Goal: Task Accomplishment & Management: Manage account settings

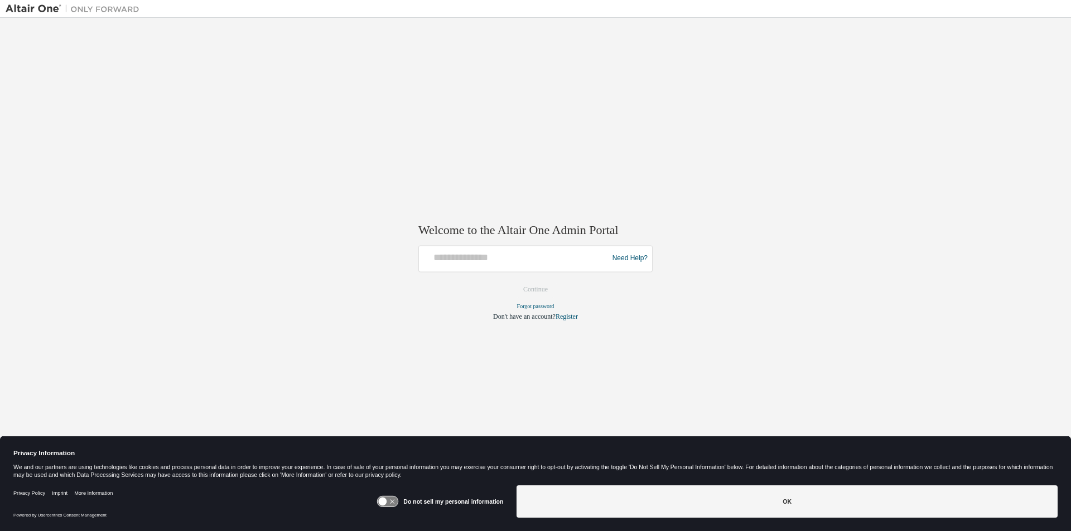
click at [46, 11] on img at bounding box center [75, 8] width 139 height 11
click at [560, 253] on input "text" at bounding box center [514, 256] width 183 height 16
type input "**********"
click at [511, 281] on button "Continue" at bounding box center [535, 289] width 48 height 17
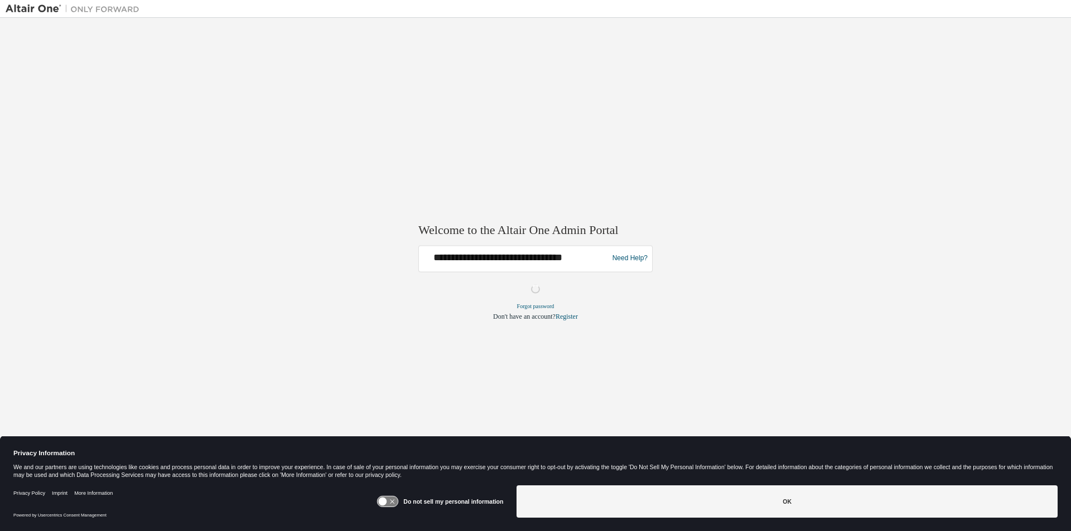
scroll to position [0, 0]
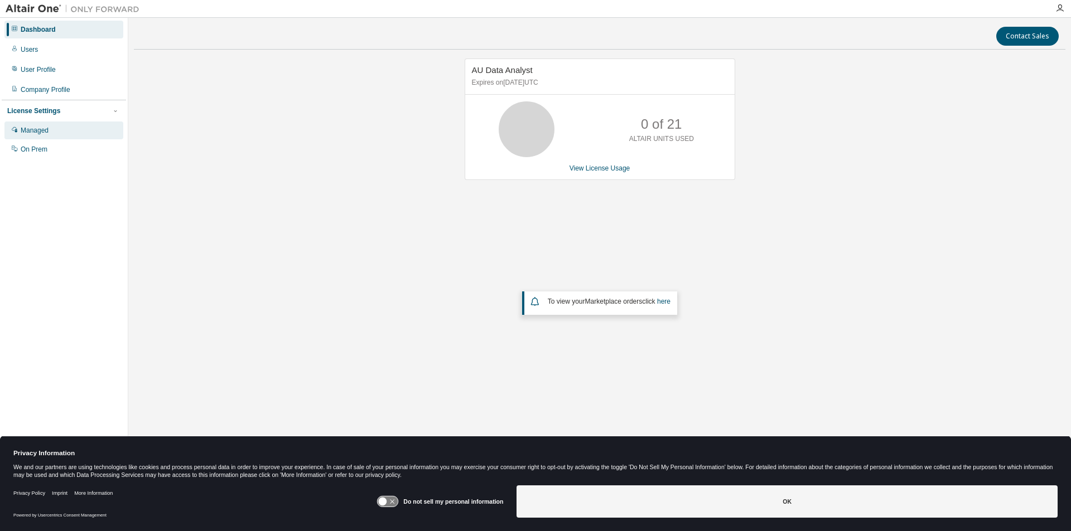
click at [60, 135] on div "Managed" at bounding box center [63, 131] width 119 height 18
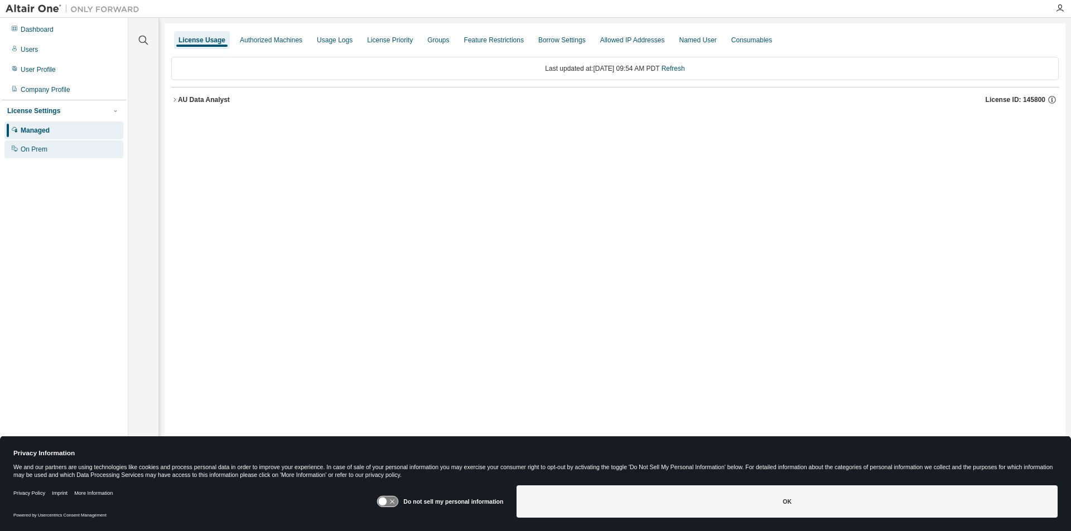
click at [65, 142] on div "On Prem" at bounding box center [63, 150] width 119 height 18
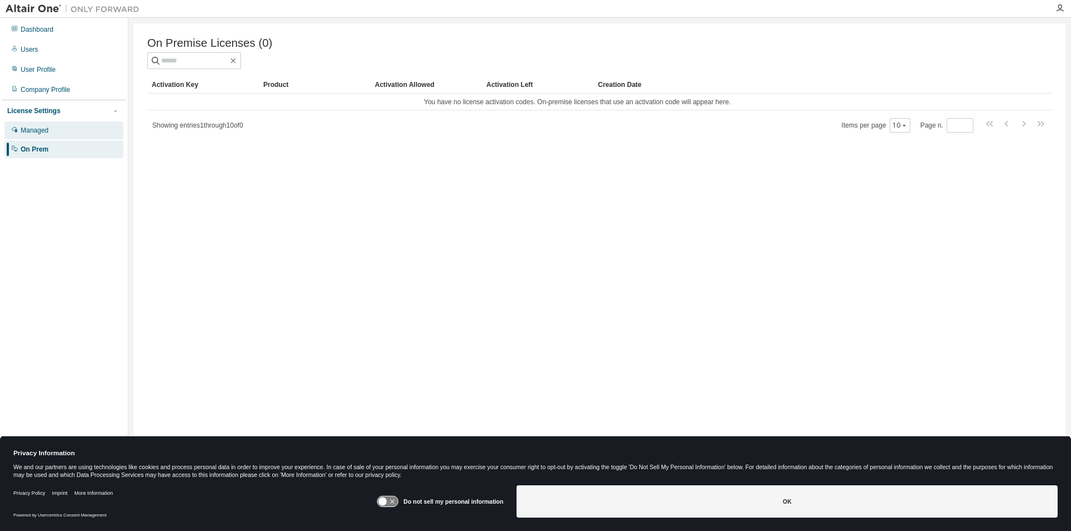
click at [66, 134] on div "Managed" at bounding box center [63, 131] width 119 height 18
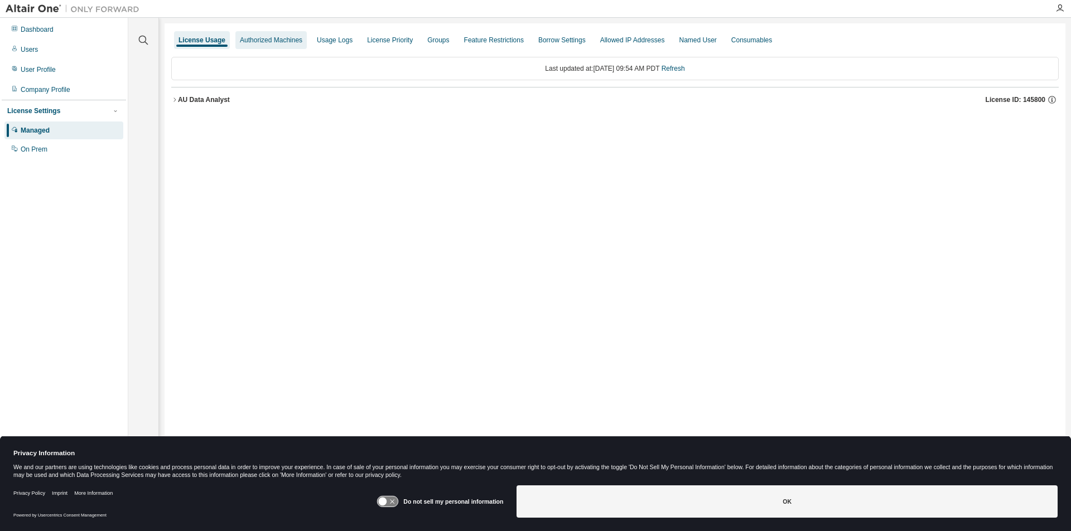
click at [287, 40] on div "Authorized Machines" at bounding box center [271, 40] width 62 height 9
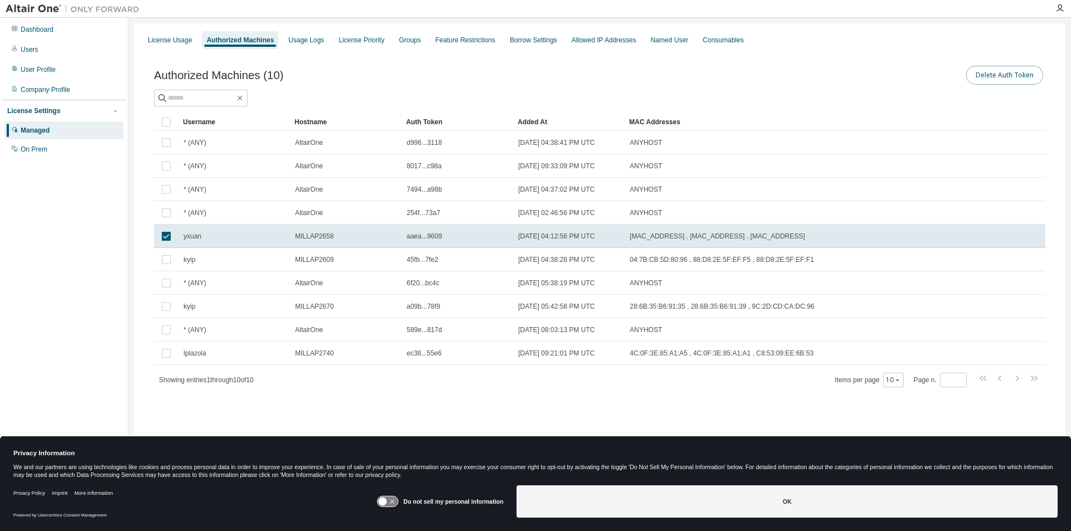
click at [1005, 81] on button "Delete Auth Token" at bounding box center [1004, 75] width 77 height 19
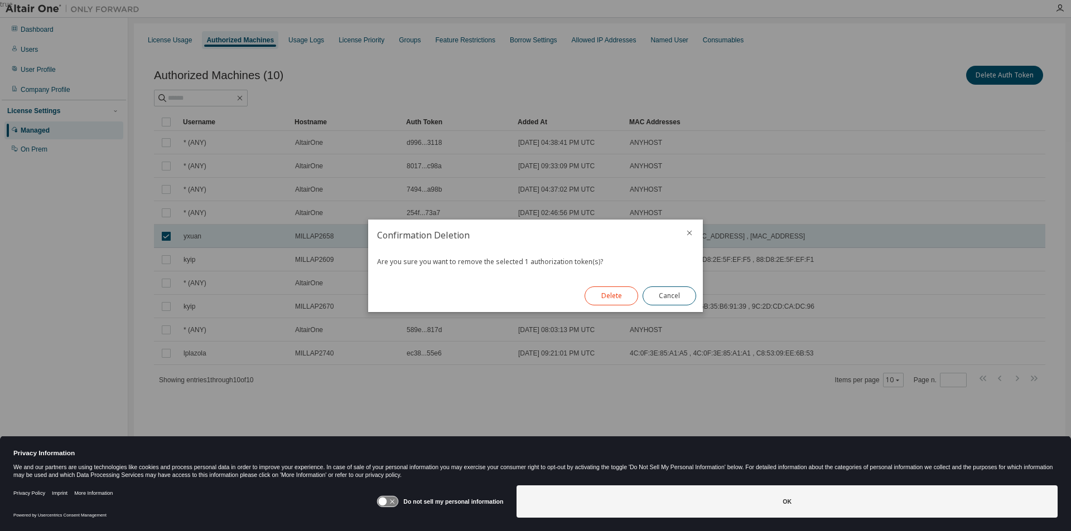
click at [613, 297] on button "Delete" at bounding box center [611, 296] width 54 height 19
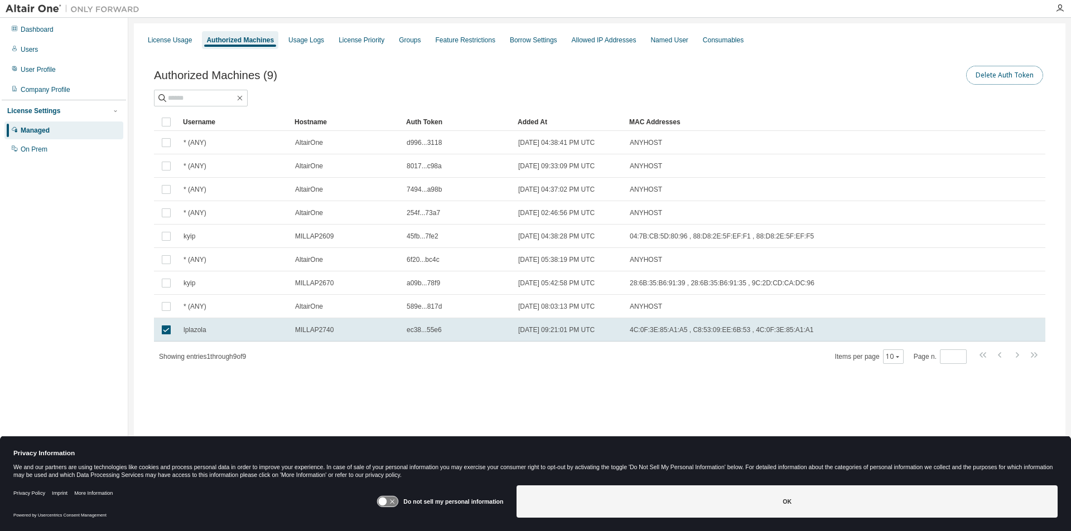
click at [1003, 78] on button "Delete Auth Token" at bounding box center [1004, 75] width 77 height 19
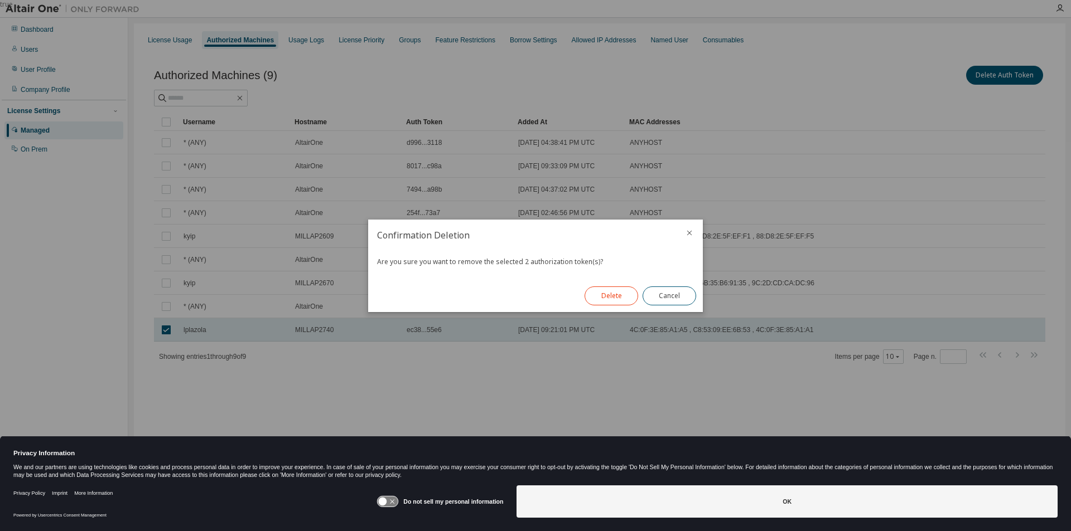
click at [613, 299] on button "Delete" at bounding box center [611, 296] width 54 height 19
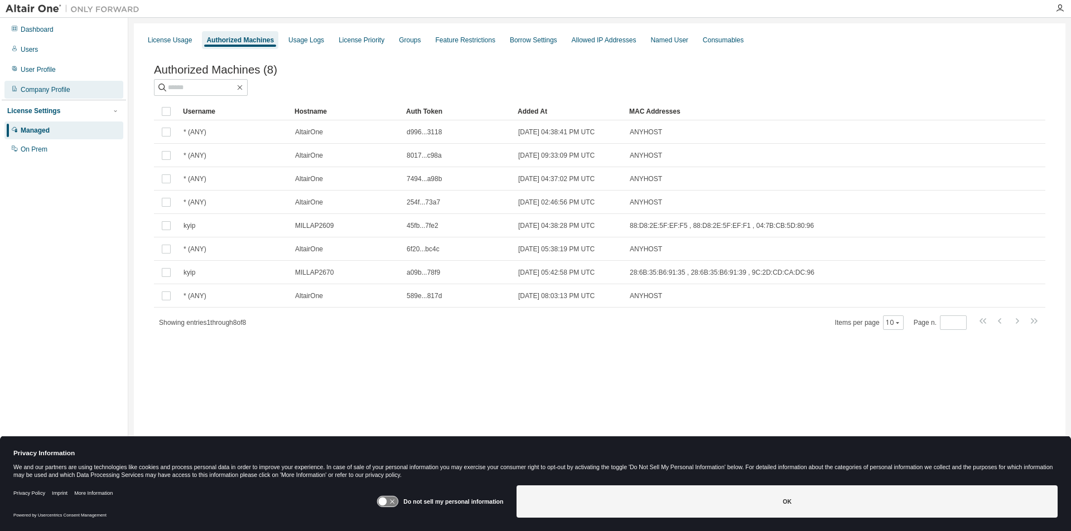
click at [74, 89] on div "Company Profile" at bounding box center [63, 90] width 119 height 18
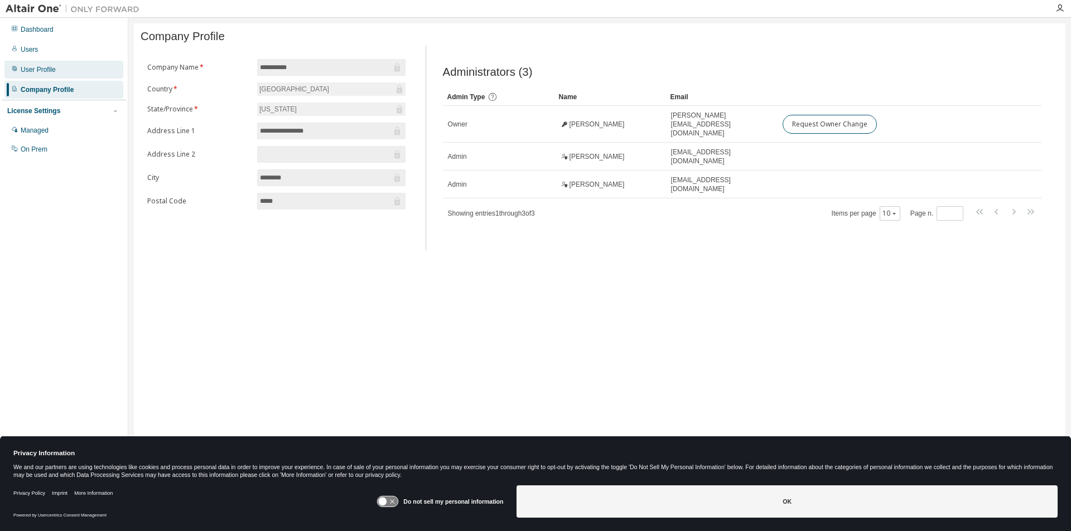
click at [71, 71] on div "User Profile" at bounding box center [63, 70] width 119 height 18
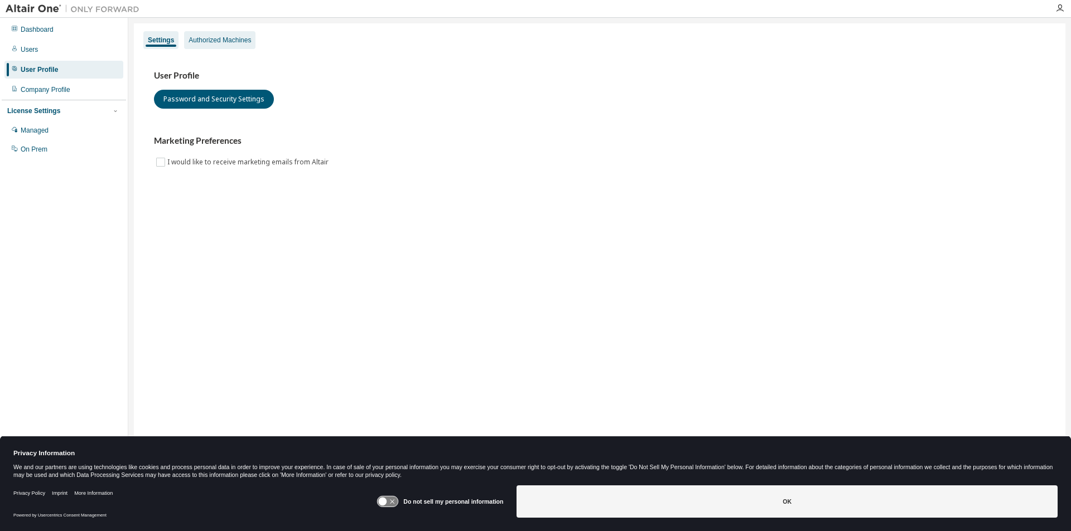
click at [227, 40] on div "Authorized Machines" at bounding box center [220, 40] width 62 height 9
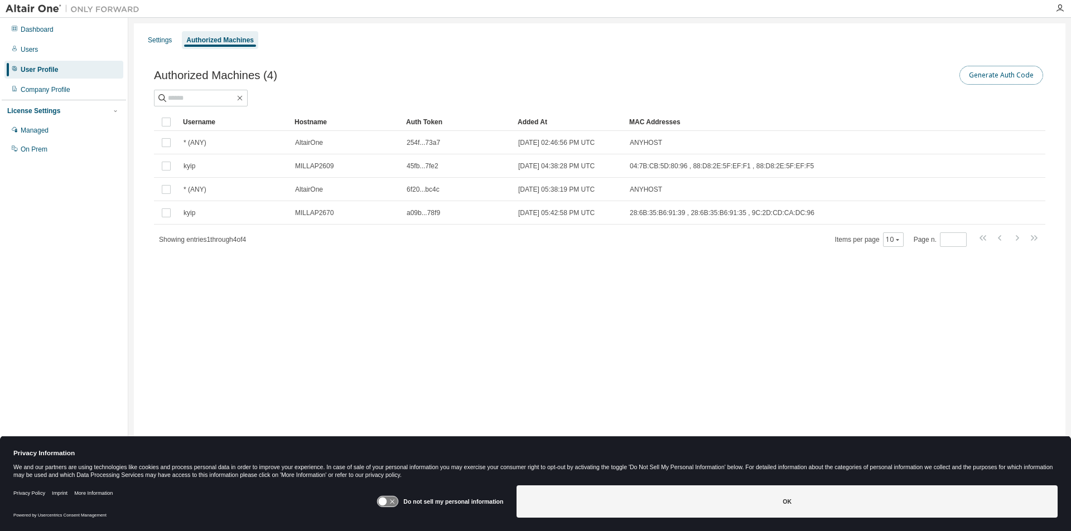
click at [993, 73] on button "Generate Auth Code" at bounding box center [1001, 75] width 84 height 19
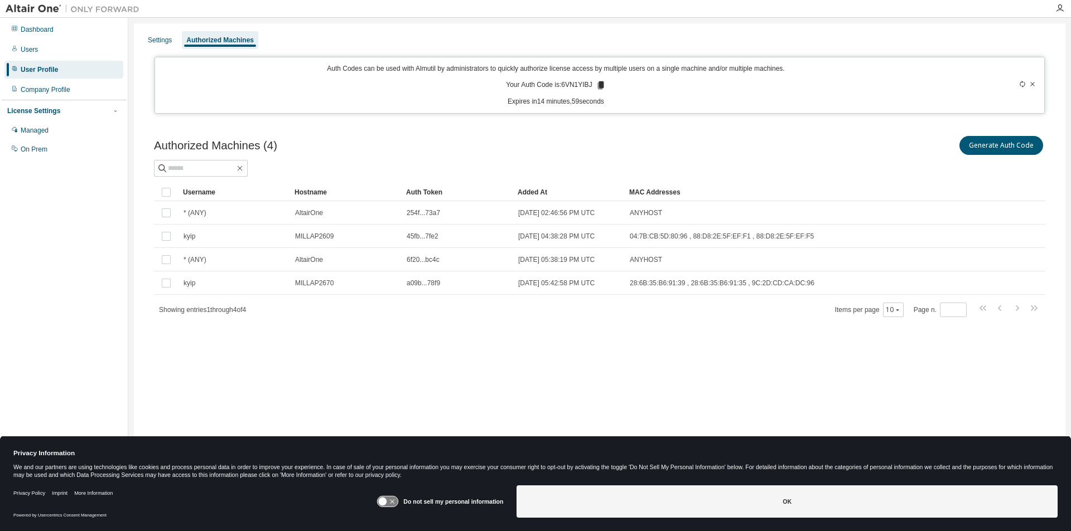
click at [564, 86] on p "Your Auth Code is: 6VN1YIBJ" at bounding box center [555, 85] width 99 height 10
drag, startPoint x: 565, startPoint y: 88, endPoint x: 592, endPoint y: 84, distance: 27.7
click at [592, 84] on p "Your Auth Code is: 6VN1YIBJ" at bounding box center [555, 85] width 99 height 10
copy p "6VN1YIBJ"
click at [54, 33] on div "Dashboard" at bounding box center [37, 29] width 33 height 9
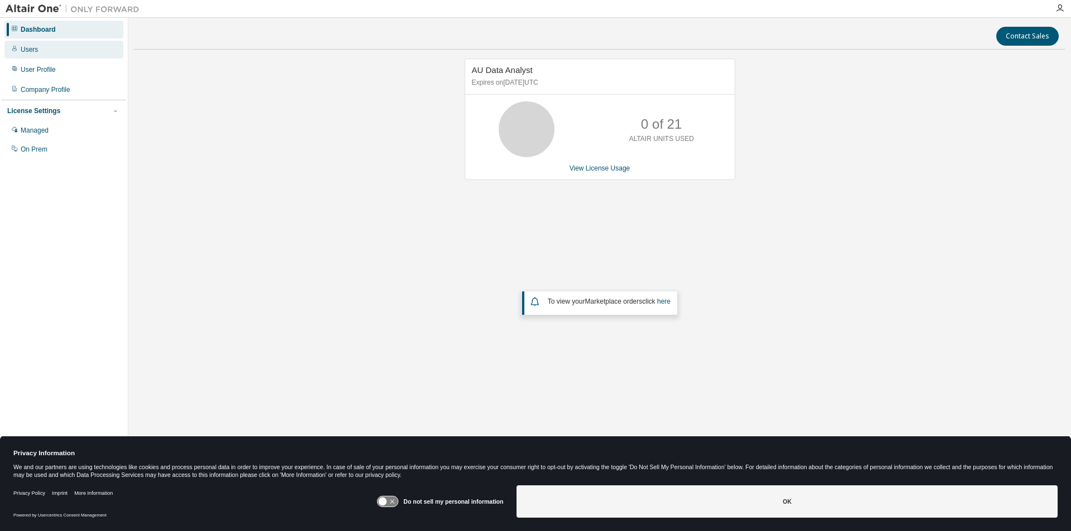
click at [61, 46] on div "Users" at bounding box center [63, 50] width 119 height 18
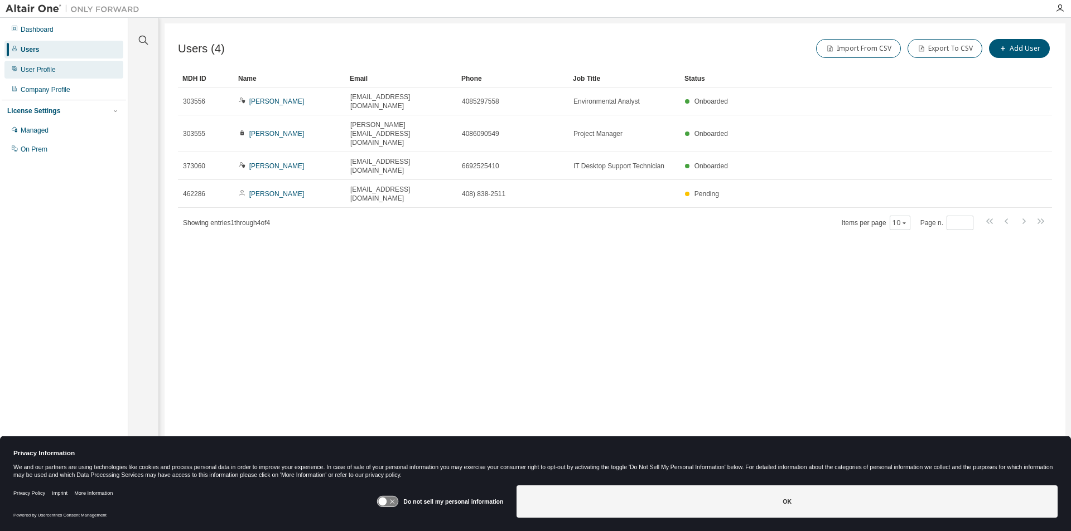
click at [69, 75] on div "User Profile" at bounding box center [63, 70] width 119 height 18
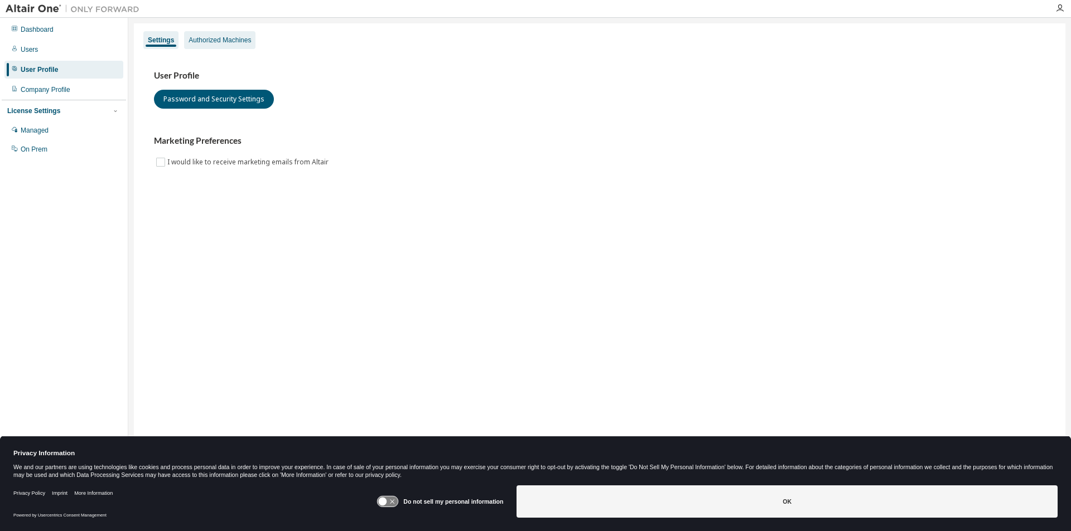
click at [233, 40] on div "Authorized Machines" at bounding box center [220, 40] width 62 height 9
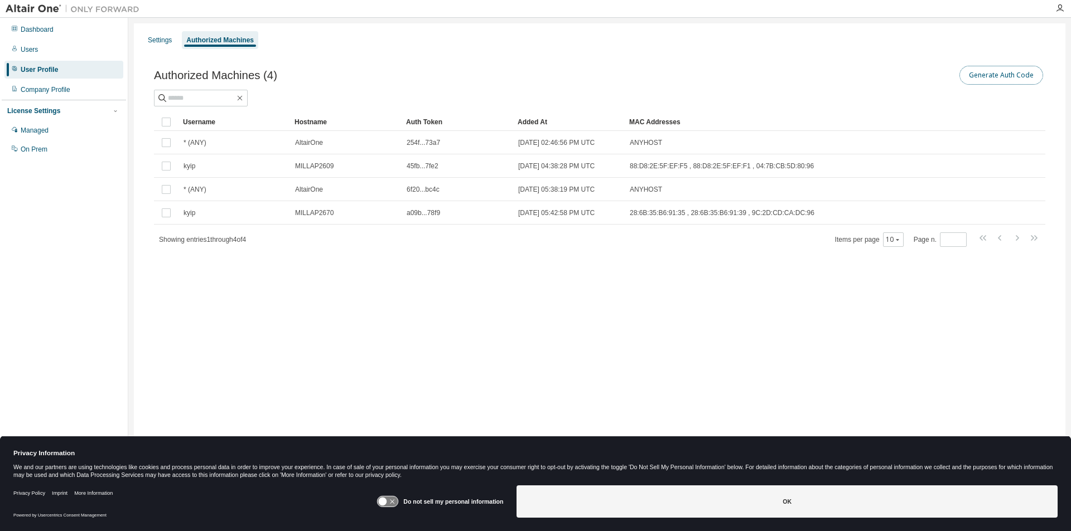
click at [1006, 81] on button "Generate Auth Code" at bounding box center [1001, 75] width 84 height 19
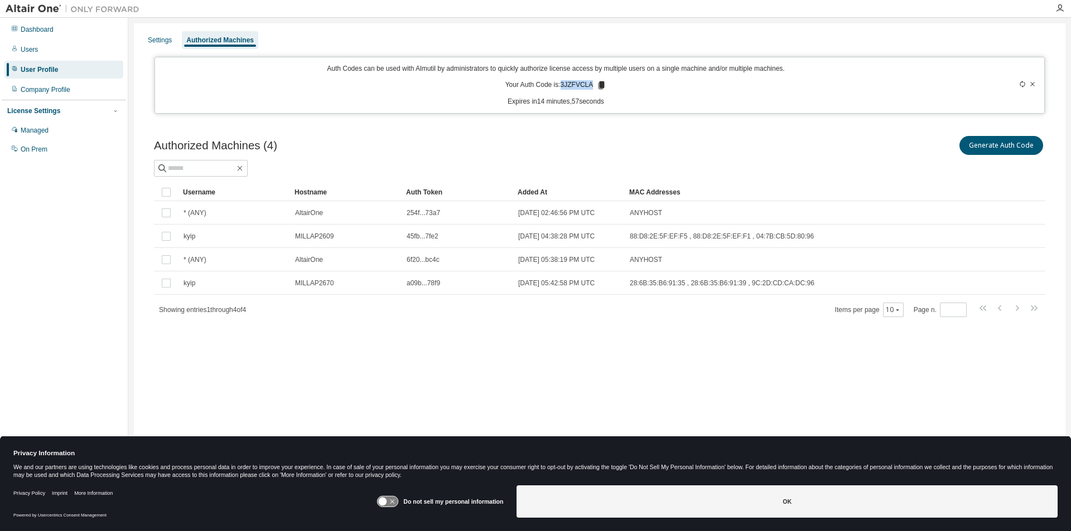
drag, startPoint x: 563, startPoint y: 84, endPoint x: 591, endPoint y: 81, distance: 28.0
click at [591, 81] on p "Your Auth Code is: 3JZFVCLA" at bounding box center [556, 85] width 102 height 10
click at [589, 84] on p "Your Auth Code is: 3JZFVCLA" at bounding box center [556, 85] width 102 height 10
drag, startPoint x: 565, startPoint y: 84, endPoint x: 592, endPoint y: 84, distance: 27.3
click at [592, 84] on p "Your Auth Code is: 3JZFVCLA" at bounding box center [556, 85] width 102 height 10
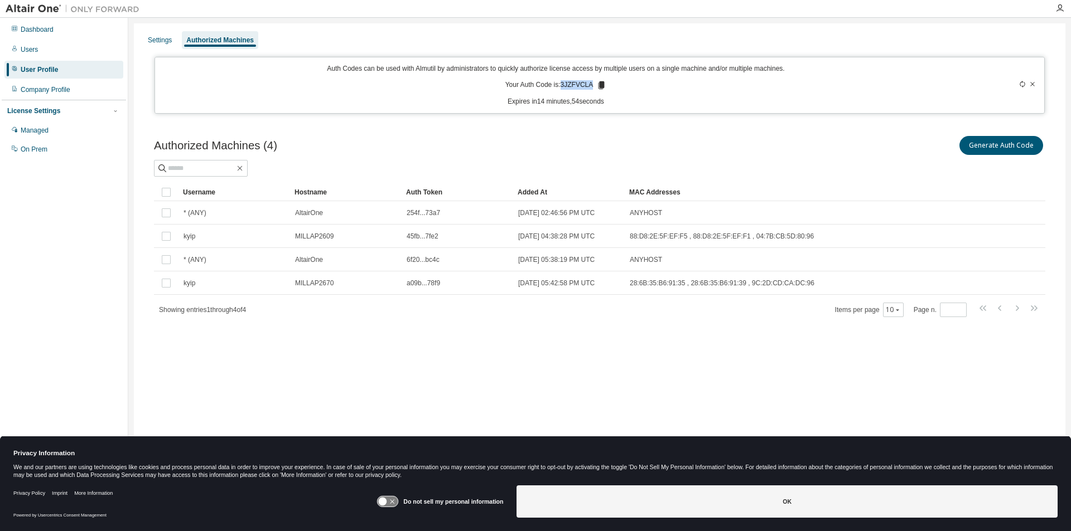
copy p "3JZFVCLA"
